Goal: Use online tool/utility

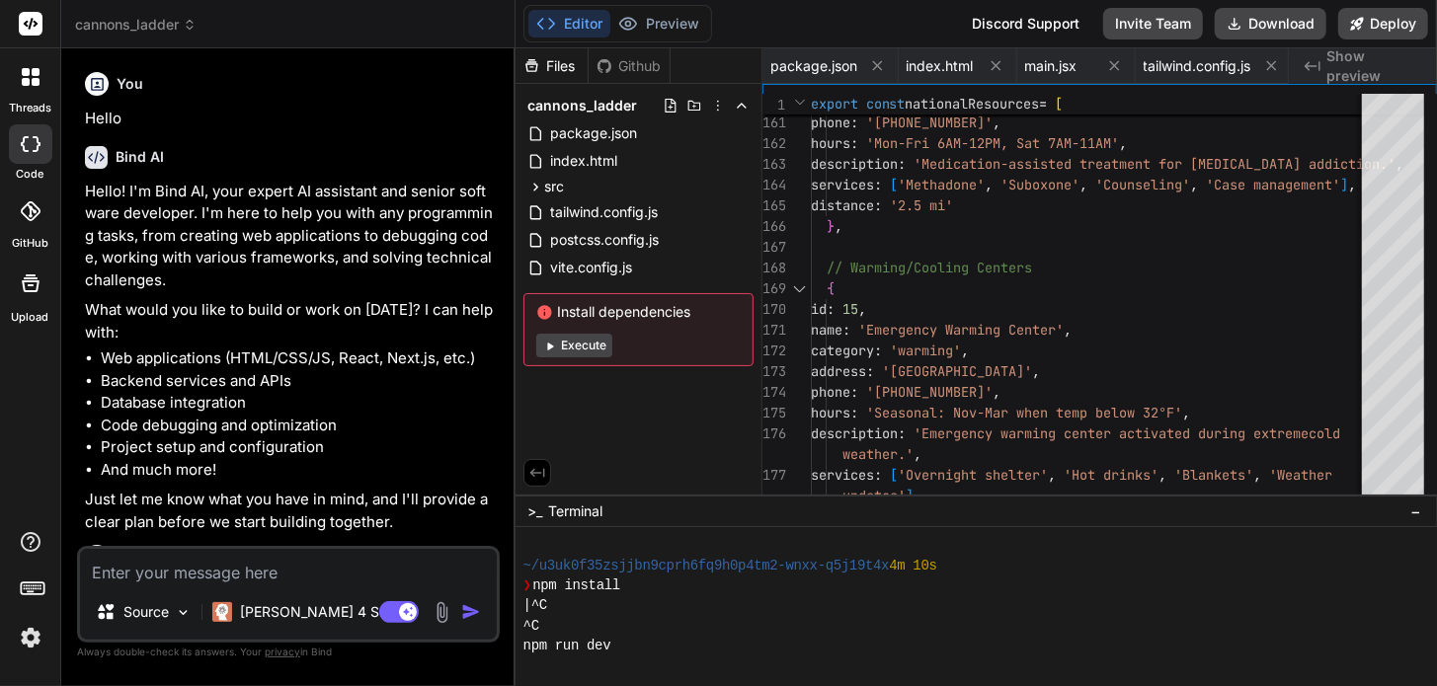
scroll to position [201, 0]
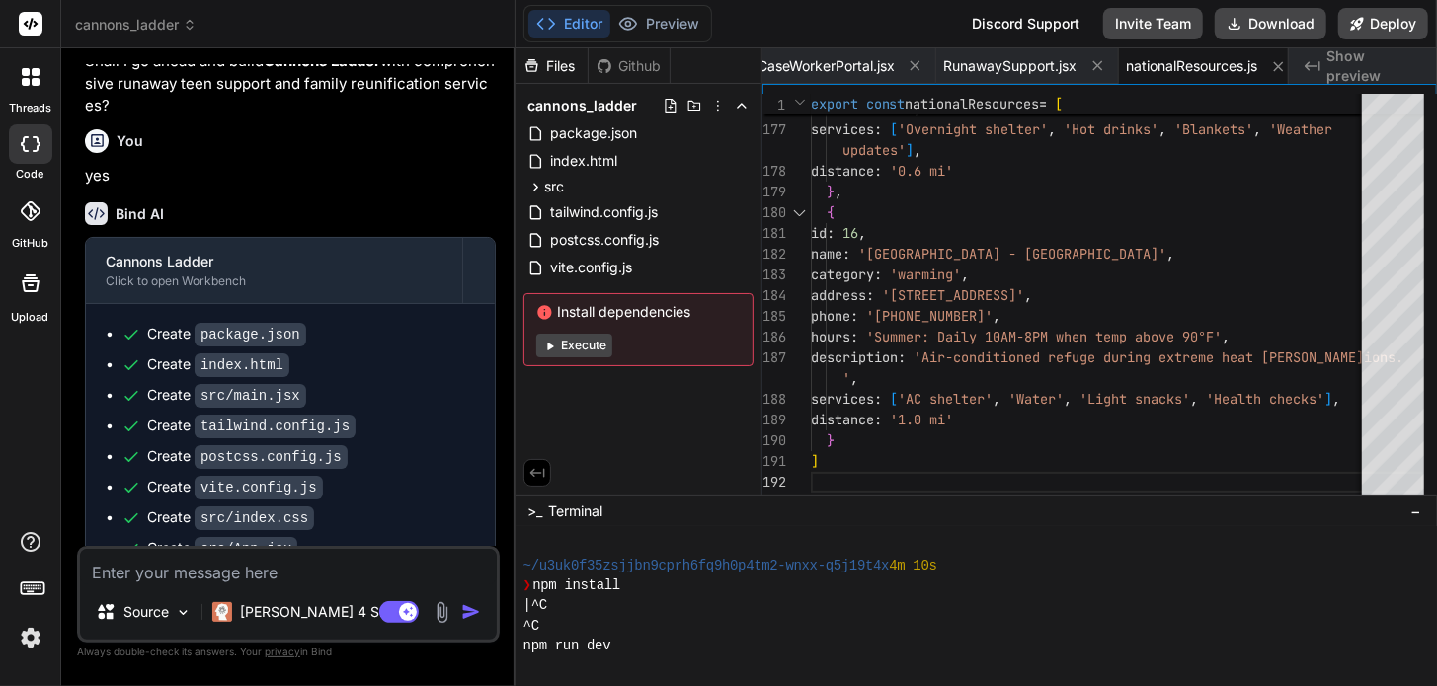
click at [566, 340] on button "Execute" at bounding box center [574, 346] width 76 height 24
type textarea "x"
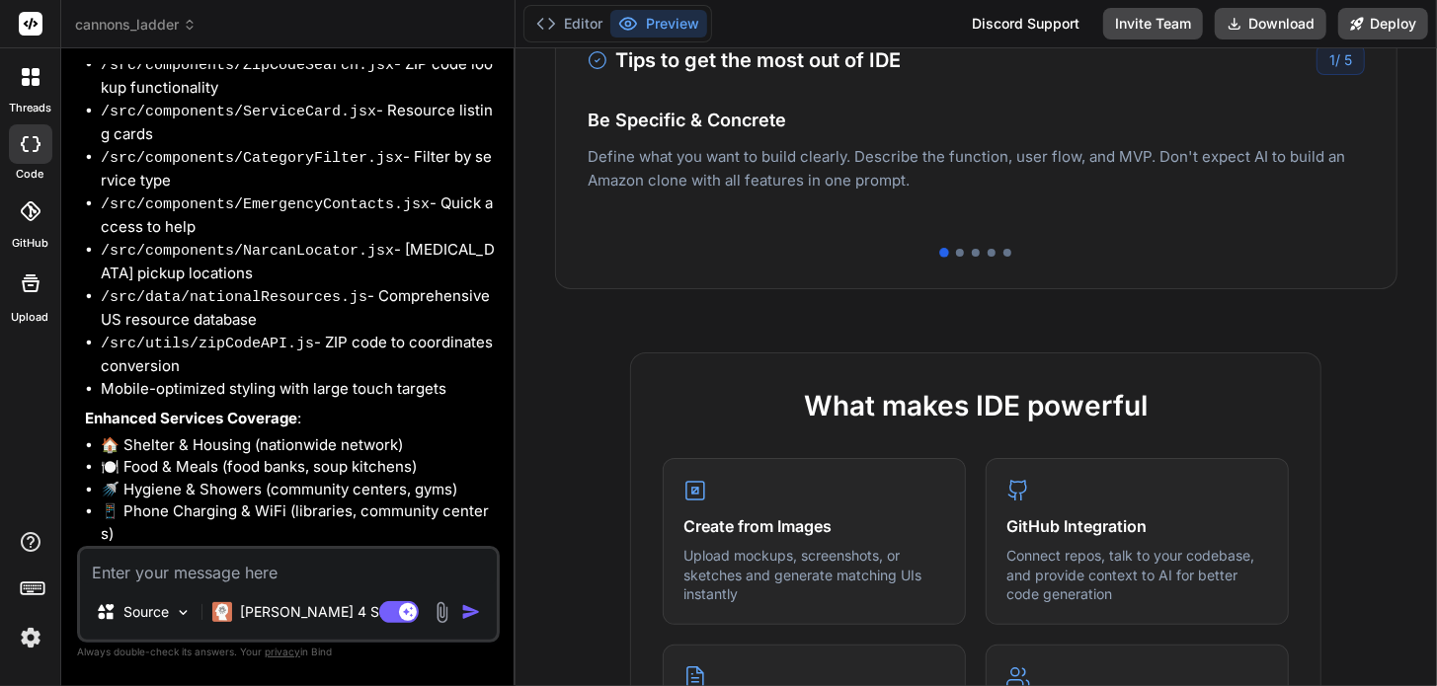
scroll to position [0, 0]
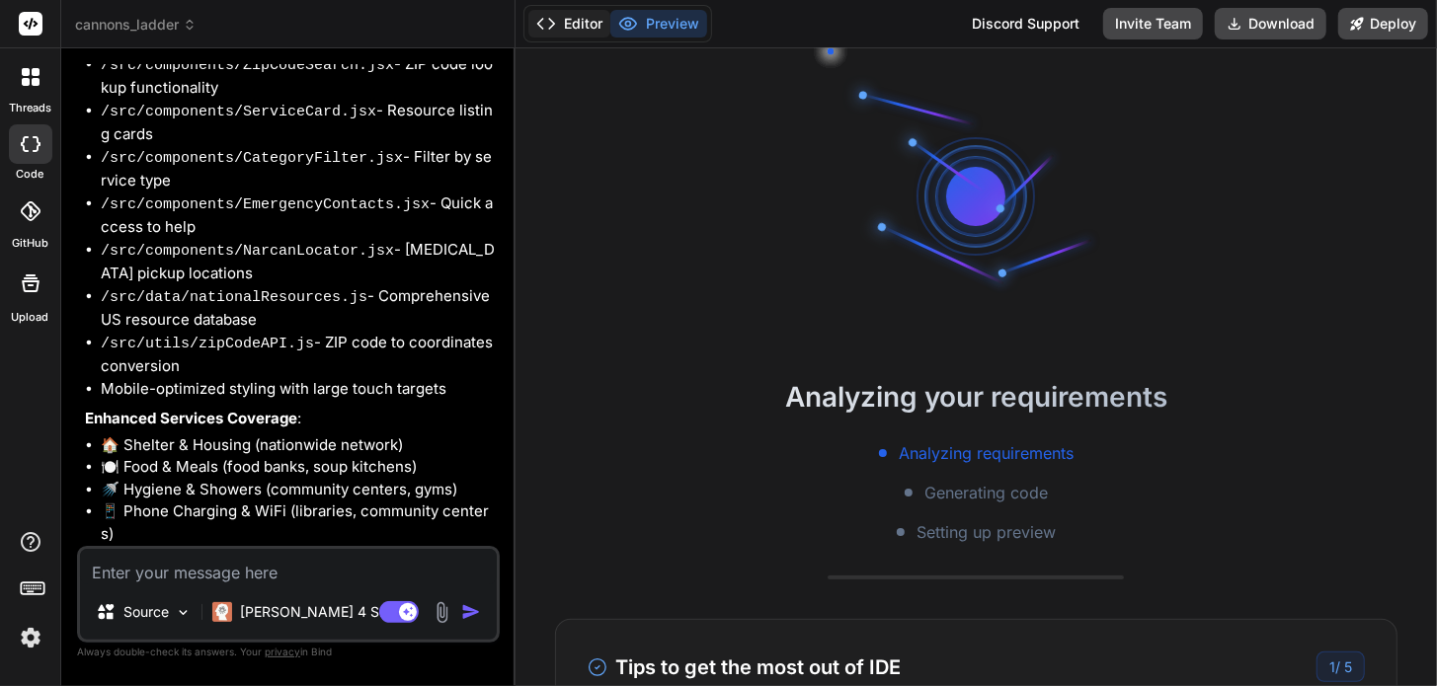
click at [568, 25] on button "Editor" at bounding box center [569, 24] width 82 height 28
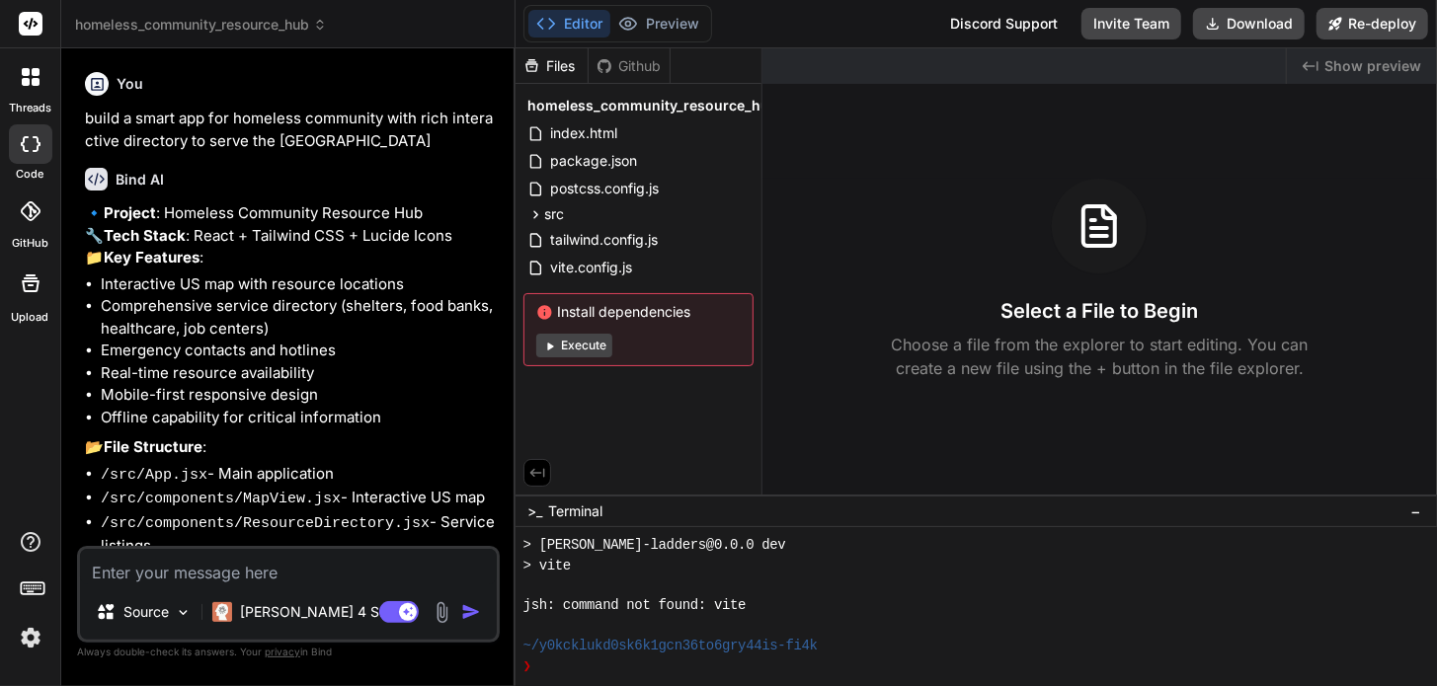
scroll to position [443, 0]
click at [586, 348] on button "Execute" at bounding box center [574, 346] width 76 height 24
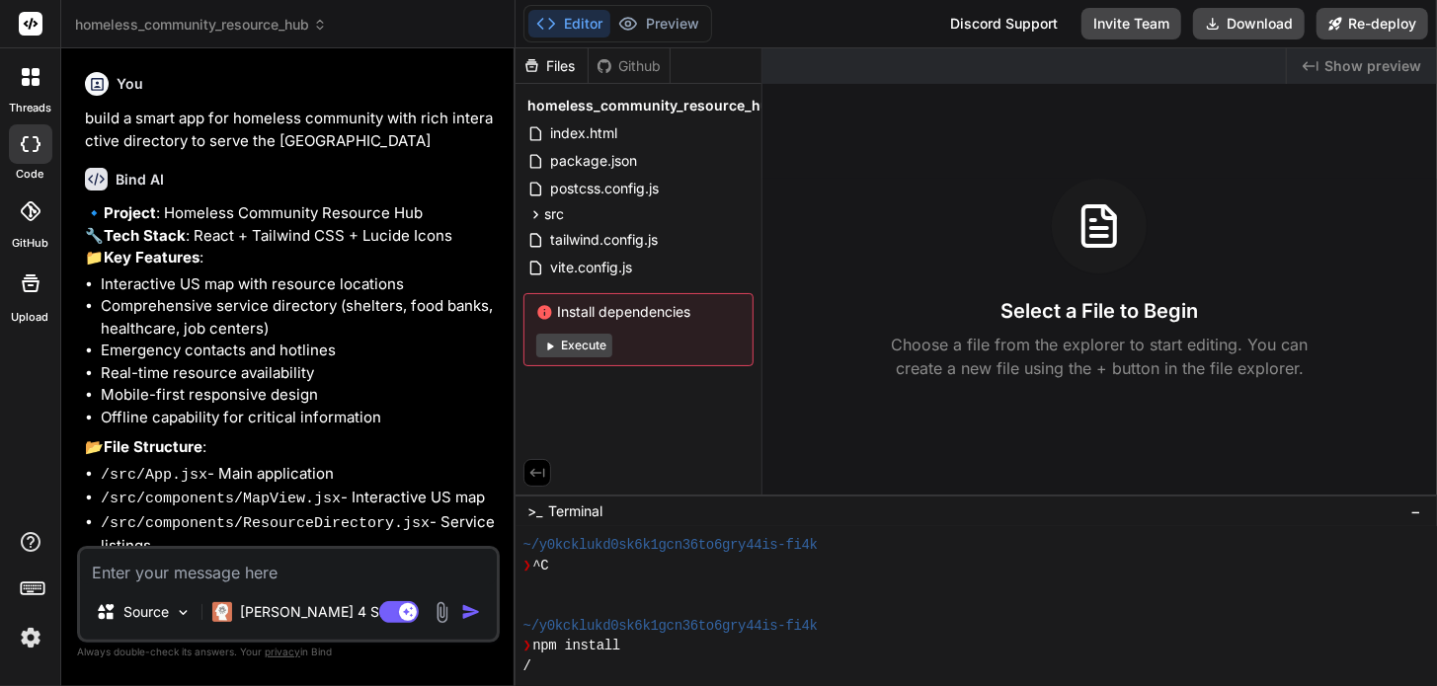
click at [587, 343] on button "Execute" at bounding box center [574, 346] width 76 height 24
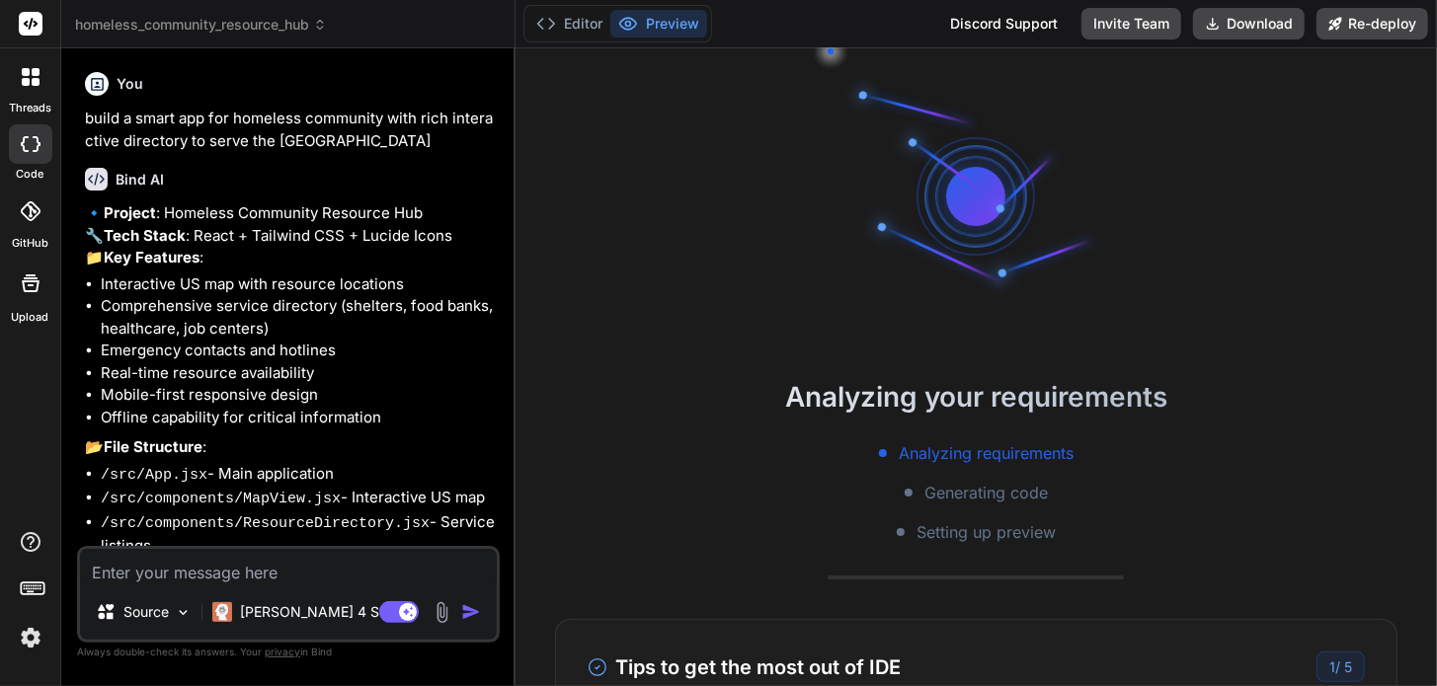
scroll to position [646, 0]
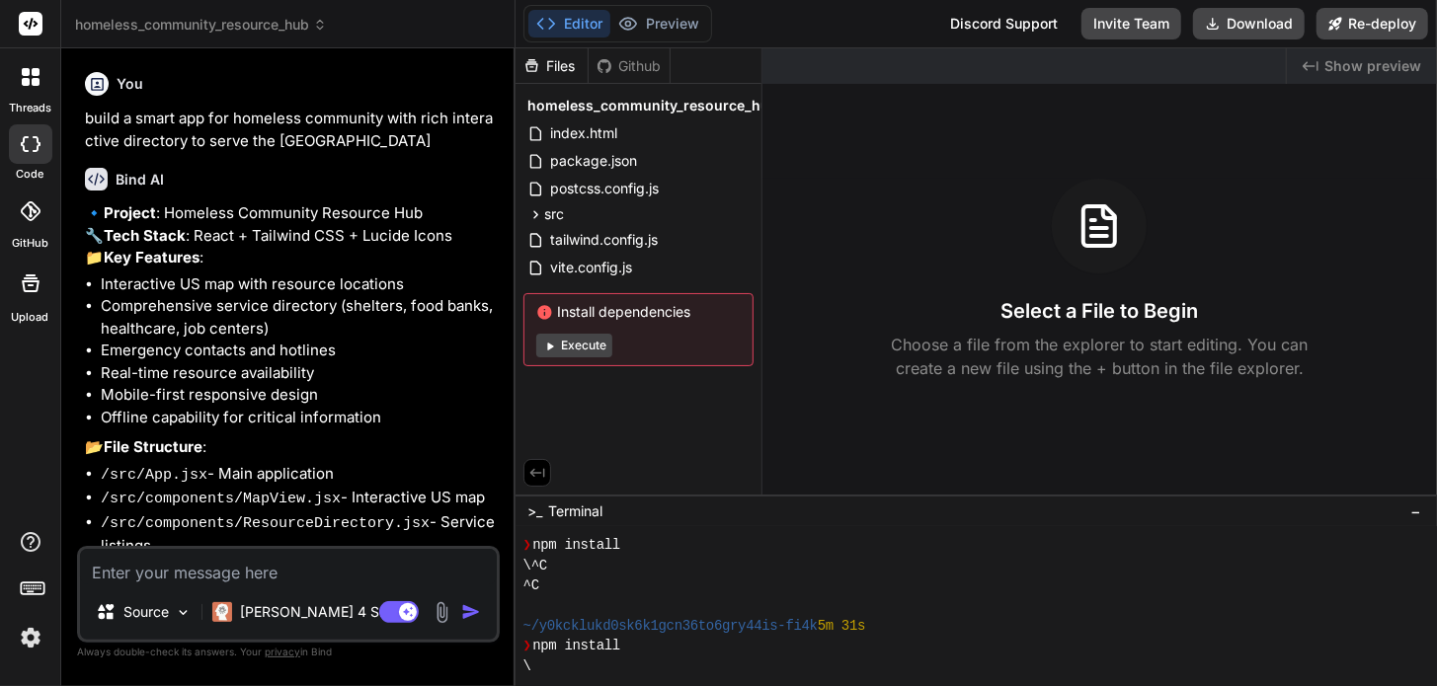
type textarea "x"
